Goal: Task Accomplishment & Management: Complete application form

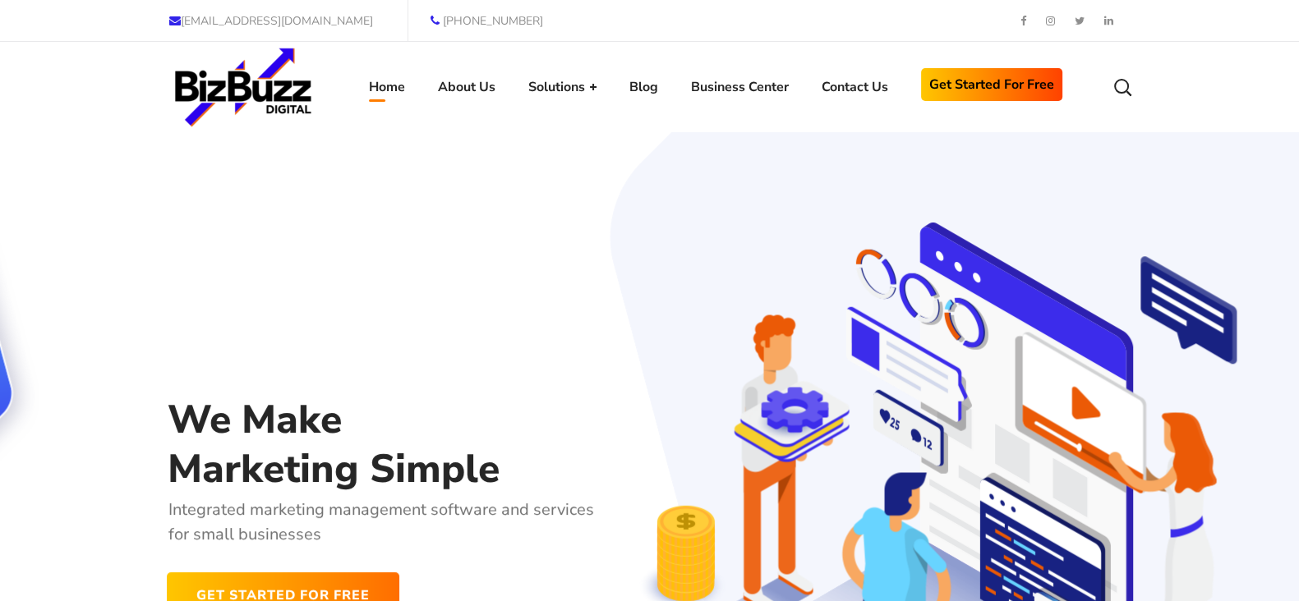
click at [1023, 94] on span "Get Started for Free" at bounding box center [991, 84] width 125 height 25
